Goal: Find specific page/section: Find specific page/section

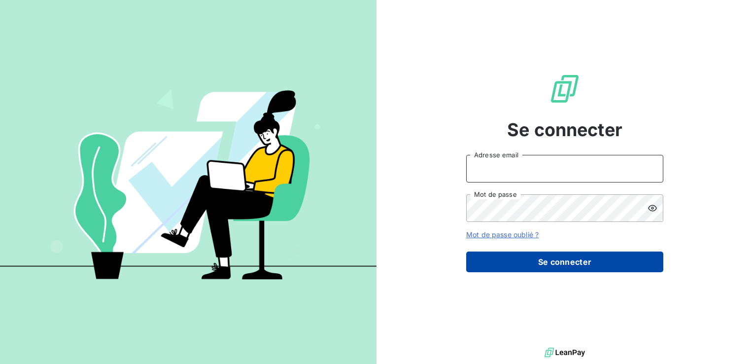
type input "[EMAIL_ADDRESS][DOMAIN_NAME]"
click at [596, 261] on button "Se connecter" at bounding box center [564, 261] width 197 height 21
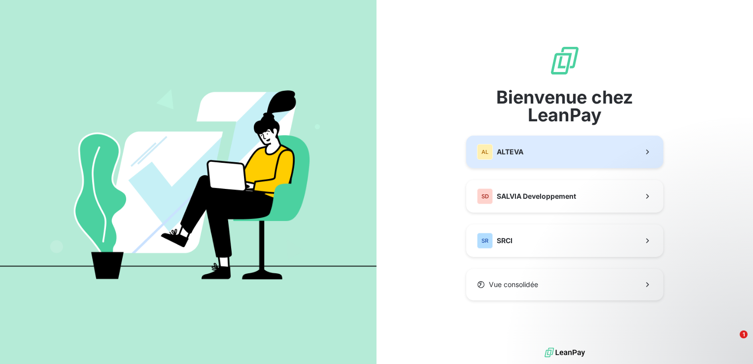
click at [614, 148] on button "AL ALTEVA" at bounding box center [564, 151] width 197 height 33
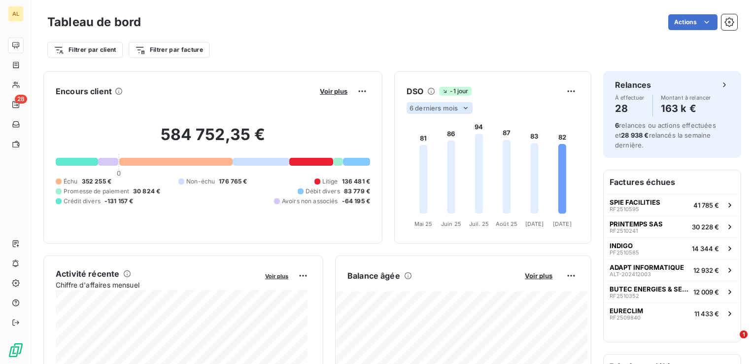
click at [462, 109] on icon at bounding box center [466, 108] width 8 height 8
click at [414, 145] on div at bounding box center [419, 146] width 10 height 10
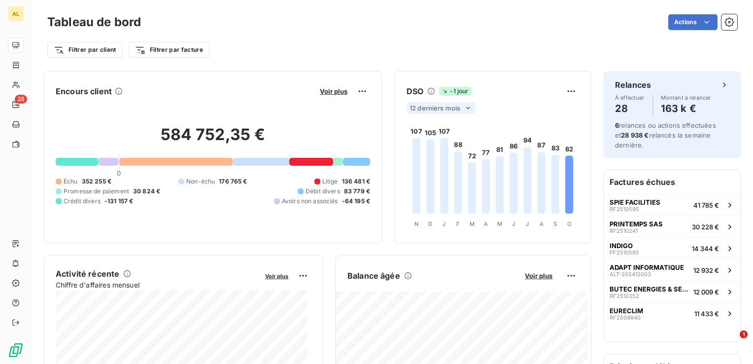
click at [427, 19] on div "Actions" at bounding box center [445, 22] width 584 height 16
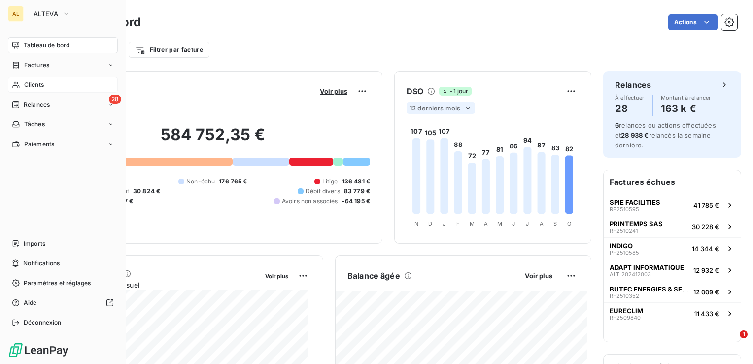
click at [39, 83] on span "Clients" at bounding box center [34, 84] width 20 height 9
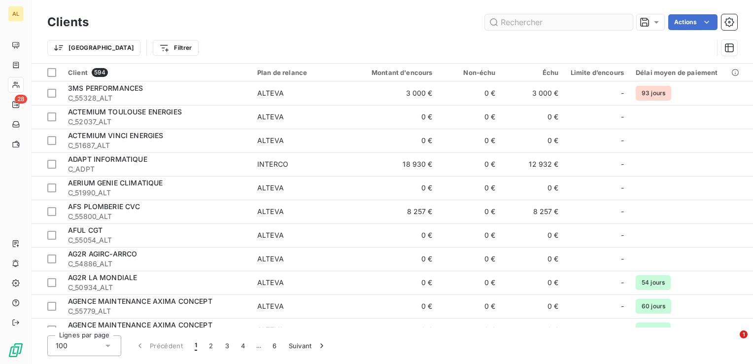
click at [534, 22] on input "text" at bounding box center [559, 22] width 148 height 16
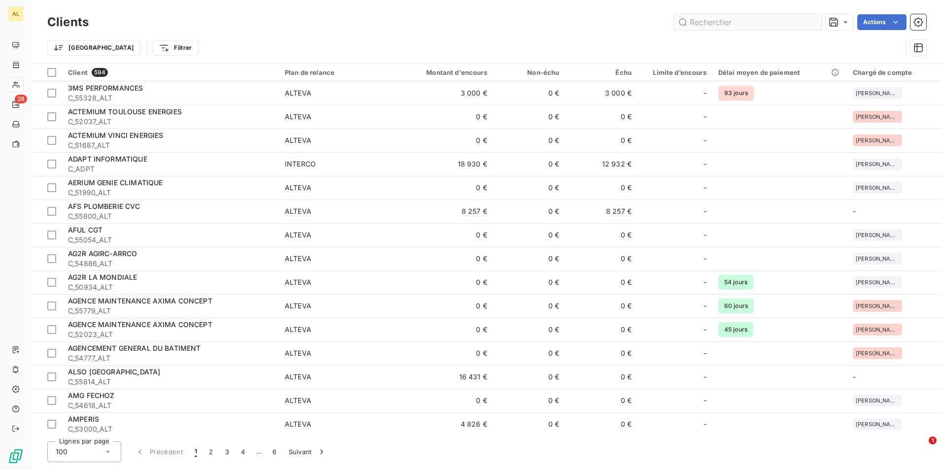
click at [752, 25] on input "text" at bounding box center [748, 22] width 148 height 16
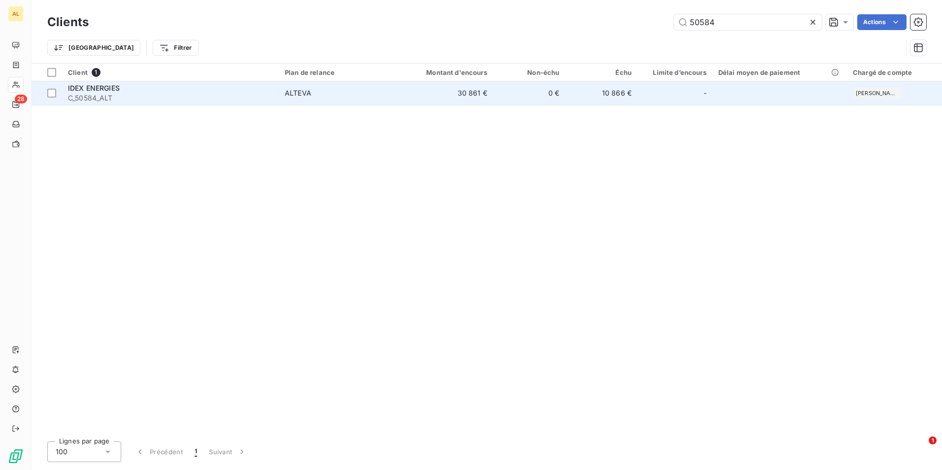
type input "50584"
click at [100, 89] on span "IDEX ENERGIES" at bounding box center [94, 88] width 52 height 8
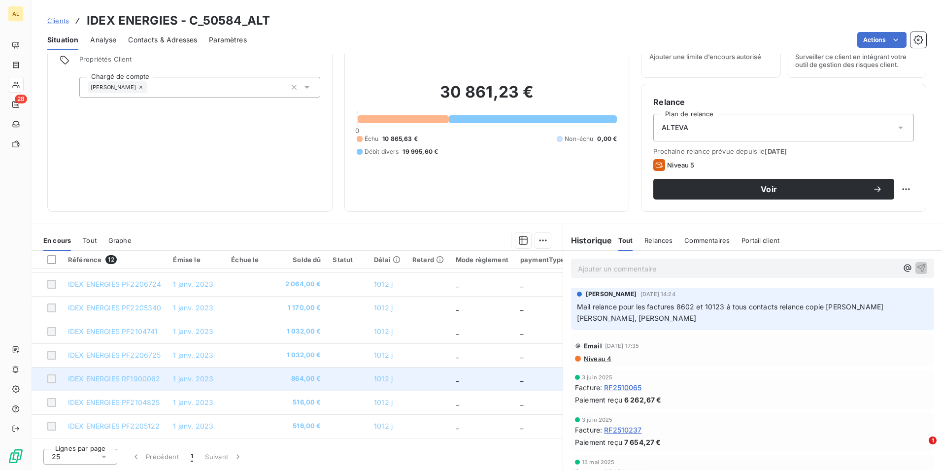
scroll to position [116, 0]
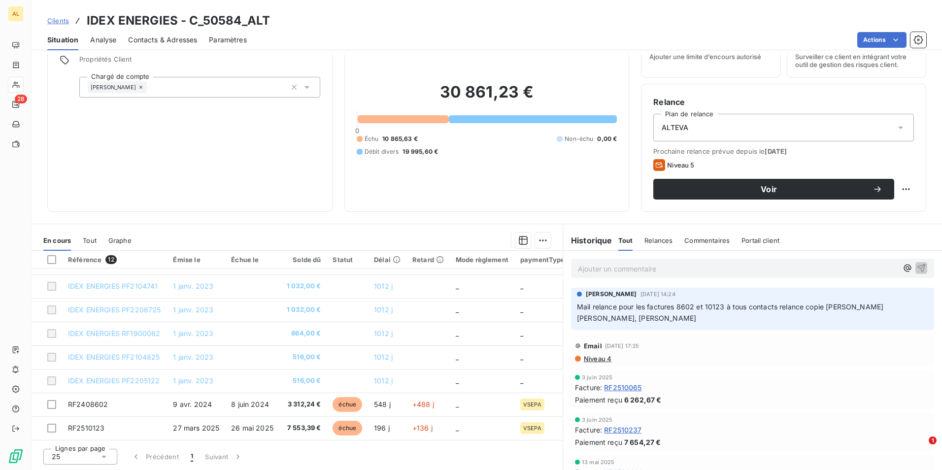
click at [556, 28] on div "Clients IDEX ENERGIES - C_50584_ALT" at bounding box center [487, 21] width 910 height 18
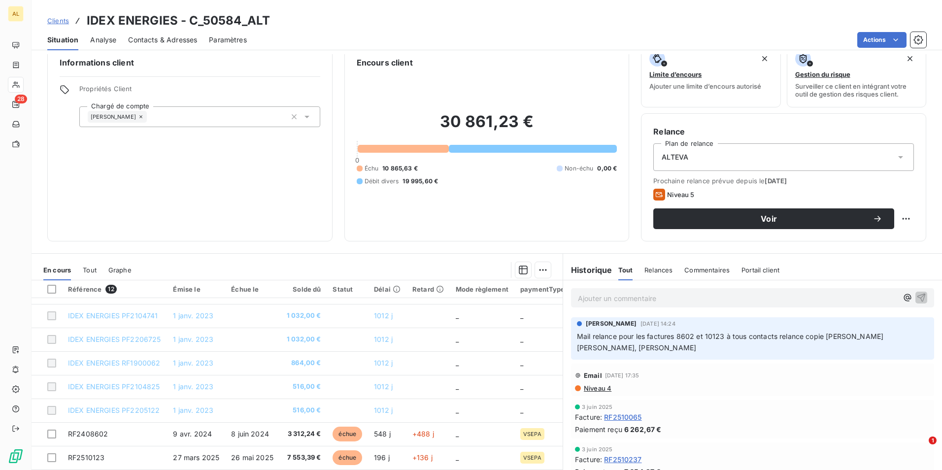
scroll to position [0, 0]
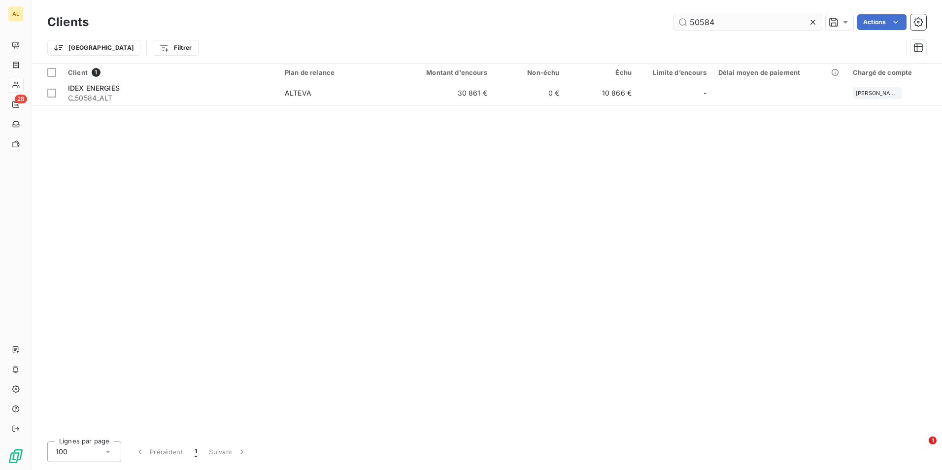
click at [734, 21] on input "50584" at bounding box center [748, 22] width 148 height 16
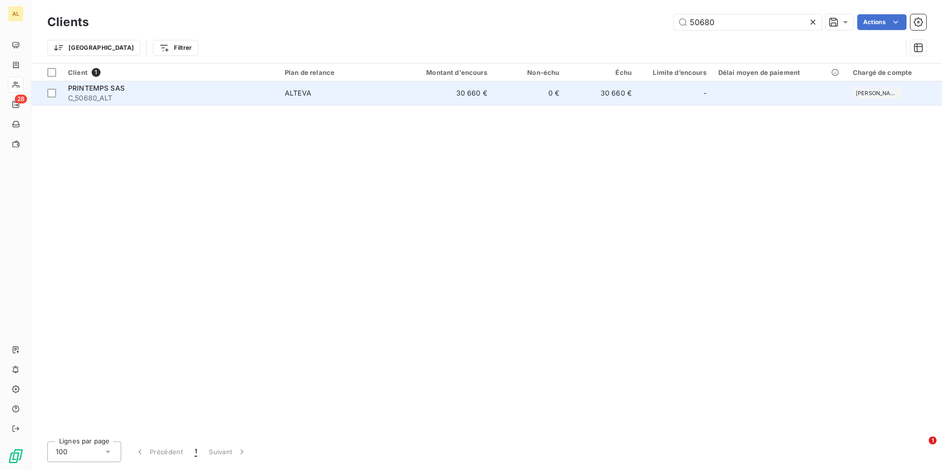
type input "50680"
click at [109, 86] on span "PRINTEMPS SAS" at bounding box center [96, 88] width 57 height 8
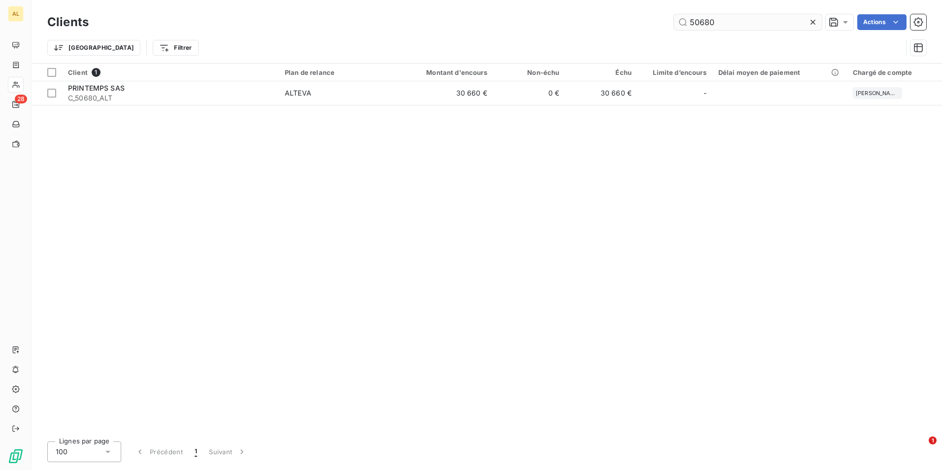
click at [736, 22] on input "50680" at bounding box center [748, 22] width 148 height 16
click at [723, 23] on input "50816" at bounding box center [748, 22] width 148 height 16
click at [730, 19] on input "50911" at bounding box center [748, 22] width 148 height 16
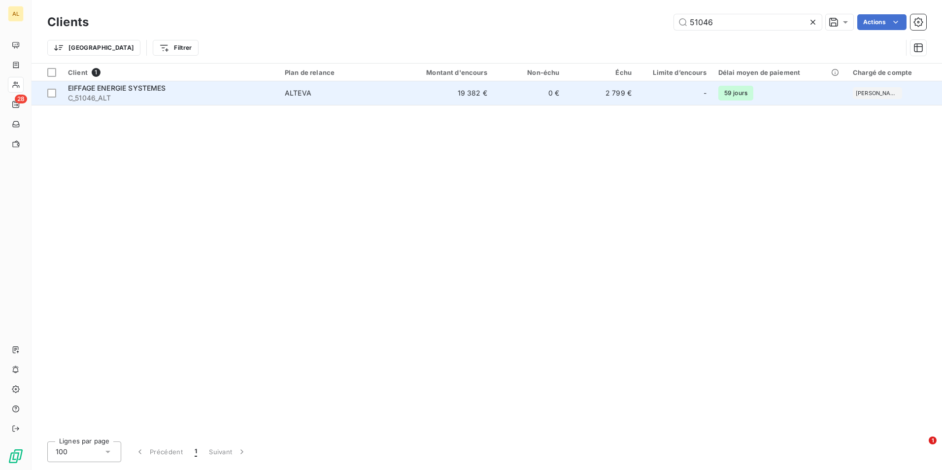
type input "51046"
click at [469, 91] on td "19 382 €" at bounding box center [444, 93] width 97 height 24
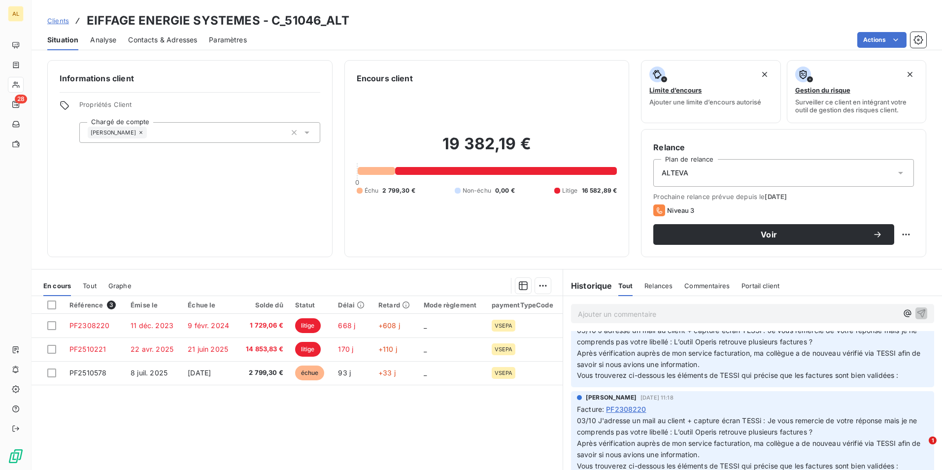
scroll to position [49, 0]
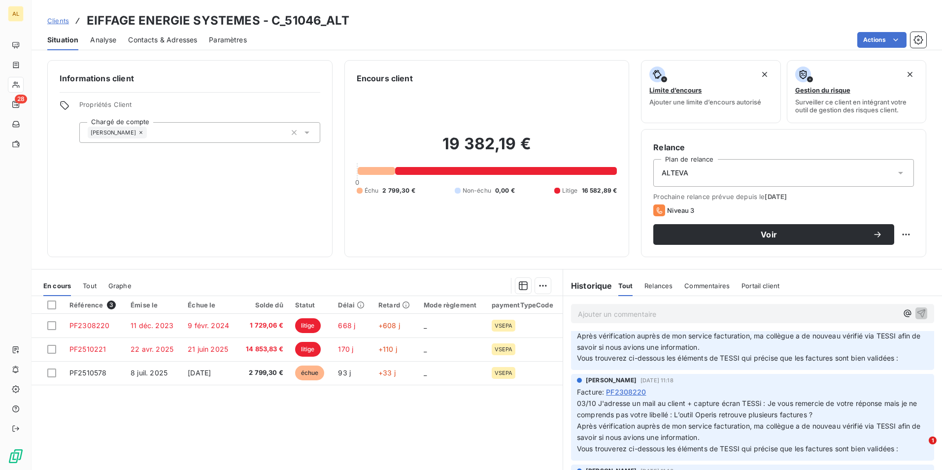
click at [752, 280] on div "Historique Tout Relances Commentaires Portail client Tout Relances Commentaires…" at bounding box center [752, 285] width 379 height 21
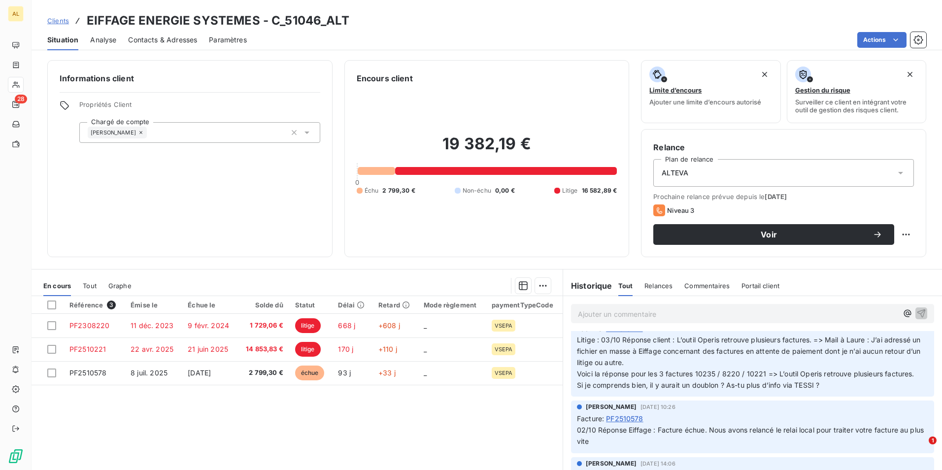
scroll to position [542, 0]
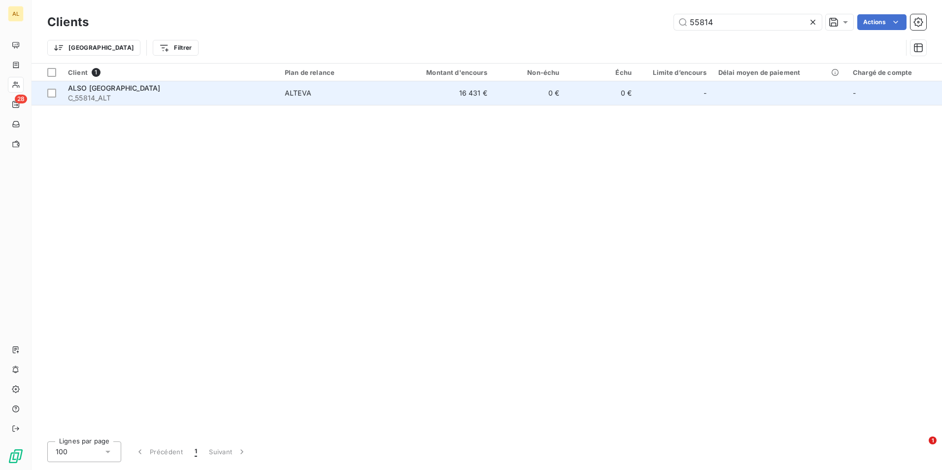
type input "55814"
click at [300, 93] on div "ALTEVA" at bounding box center [298, 93] width 27 height 10
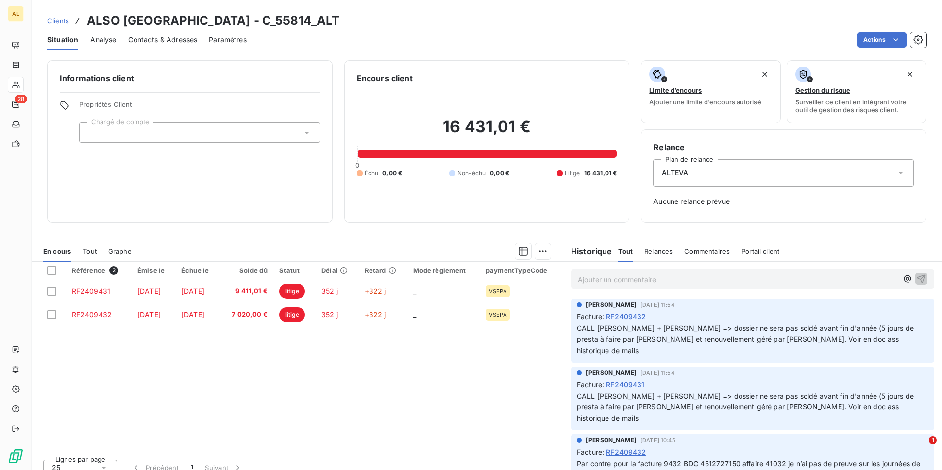
click at [505, 363] on div "Référence 2 Émise le Échue le Solde dû Statut Délai Retard Mode règlement payme…" at bounding box center [297, 357] width 531 height 190
click at [540, 35] on div "Actions" at bounding box center [593, 40] width 668 height 16
